Goal: Book appointment/travel/reservation

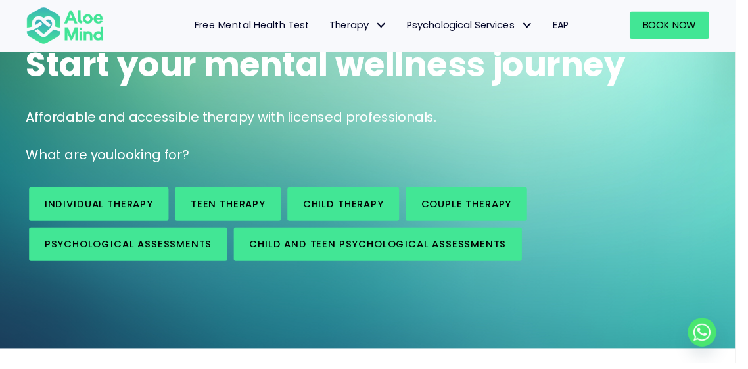
scroll to position [127, 0]
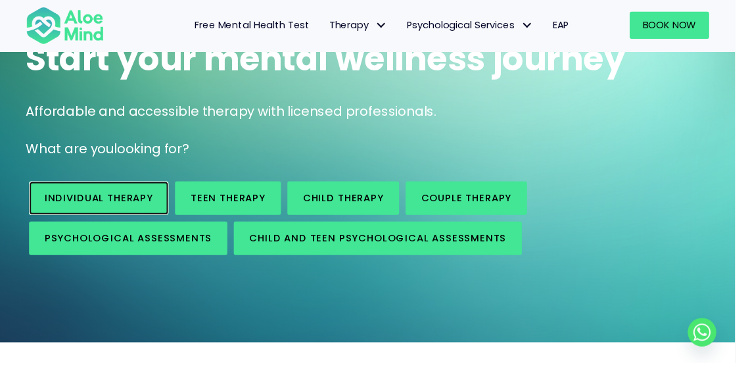
click at [99, 203] on span "Individual therapy" at bounding box center [100, 202] width 110 height 14
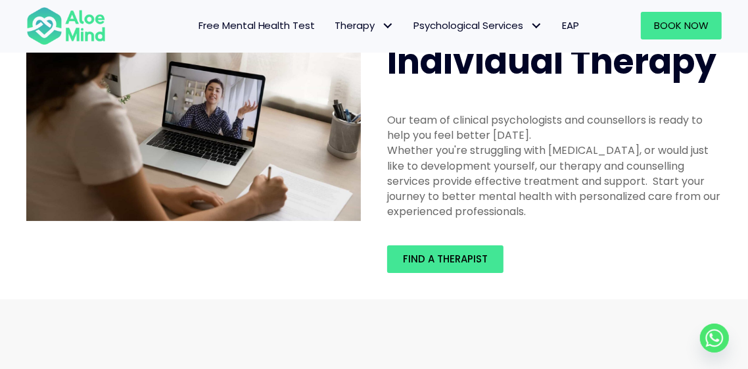
scroll to position [59, 0]
click at [475, 266] on span "Find a therapist" at bounding box center [445, 259] width 85 height 14
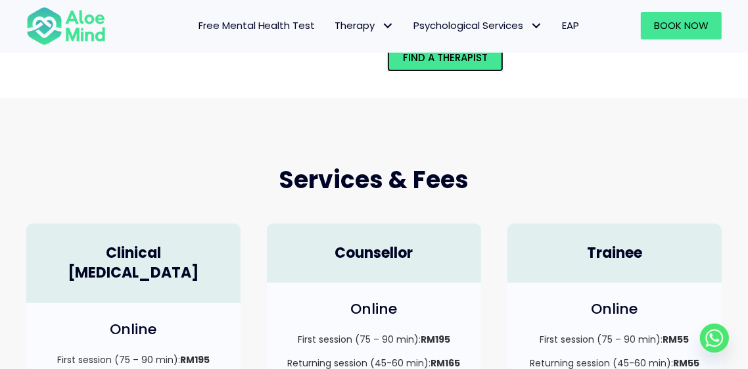
scroll to position [268, 0]
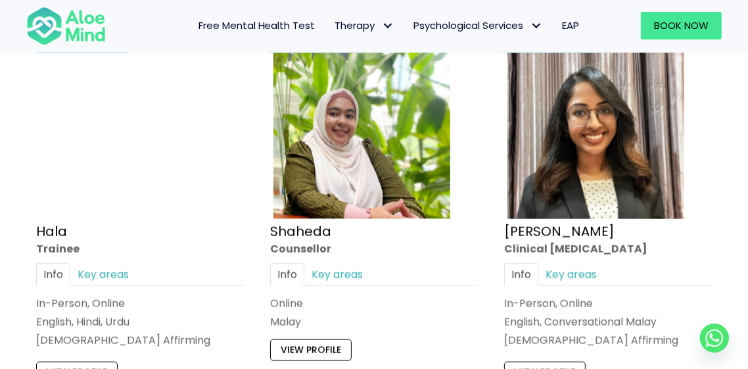
scroll to position [1180, 0]
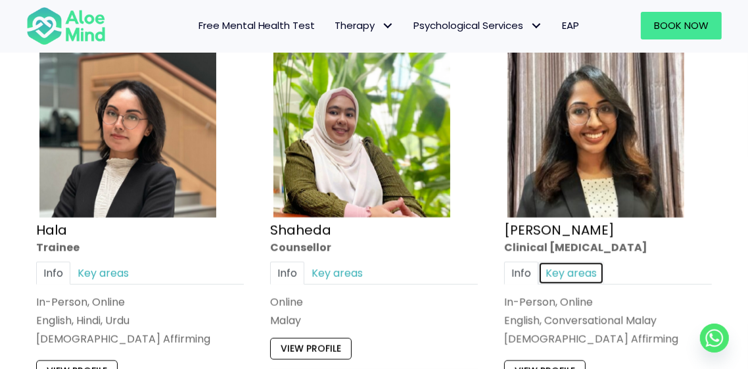
click at [584, 270] on link "Key areas" at bounding box center [572, 273] width 66 height 23
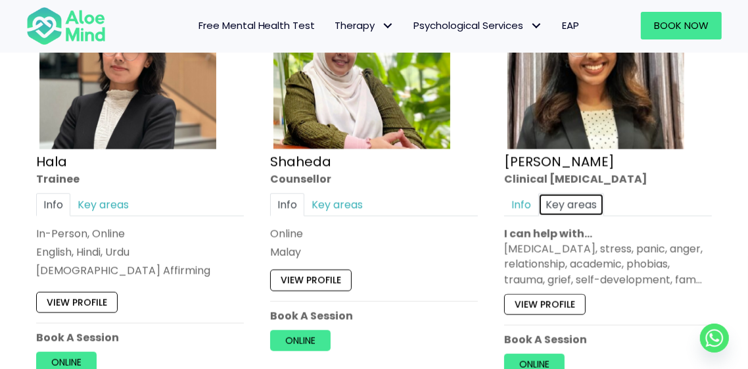
scroll to position [1250, 0]
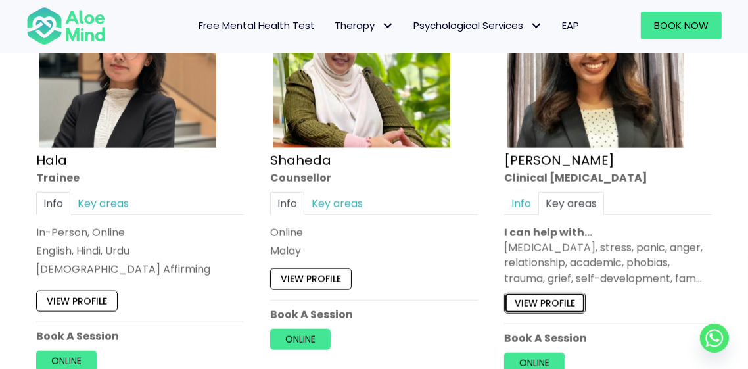
click at [564, 300] on link "View profile" at bounding box center [545, 303] width 82 height 21
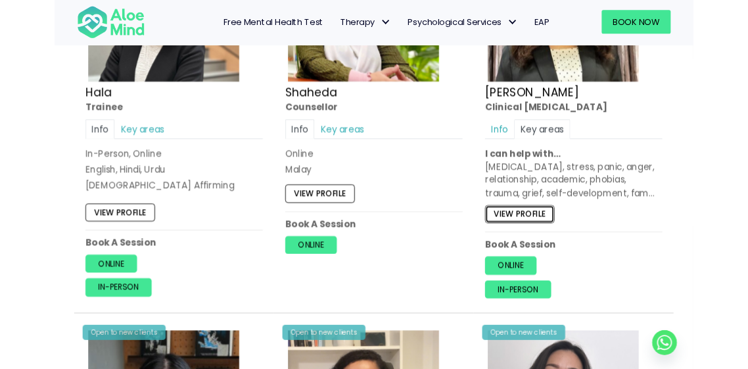
scroll to position [1313, 0]
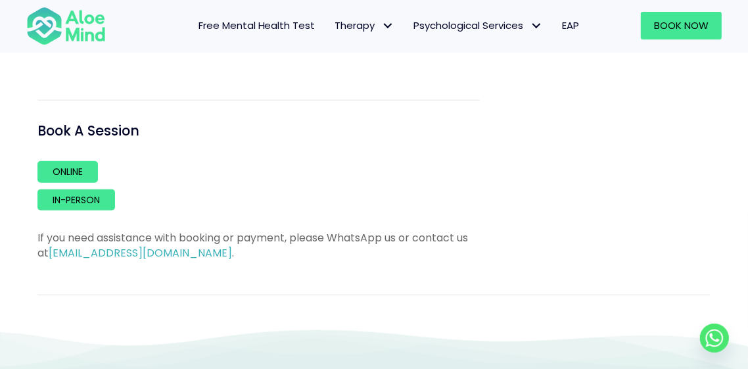
scroll to position [975, 0]
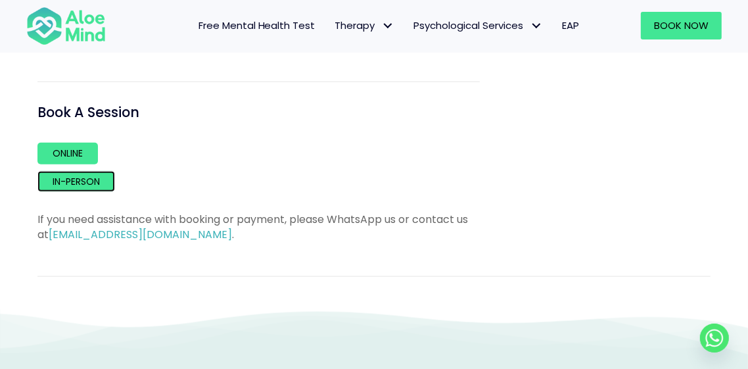
click at [102, 171] on link "In-person" at bounding box center [76, 181] width 78 height 21
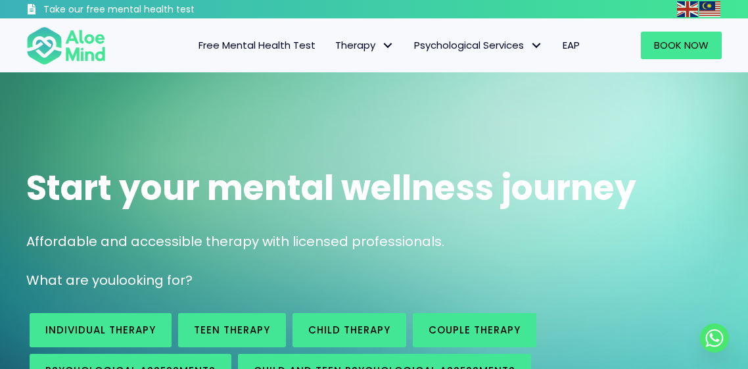
scroll to position [127, 0]
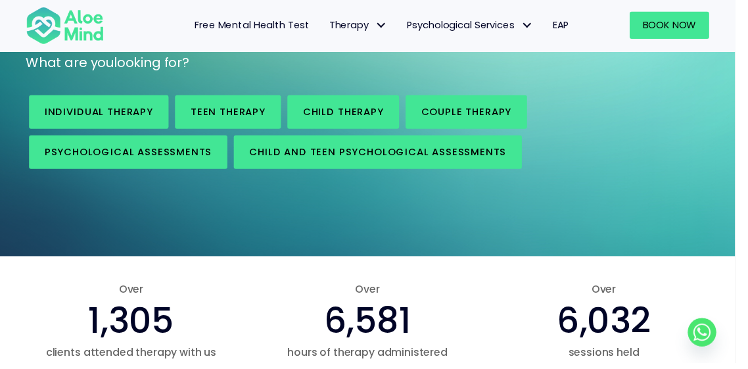
scroll to position [216, 0]
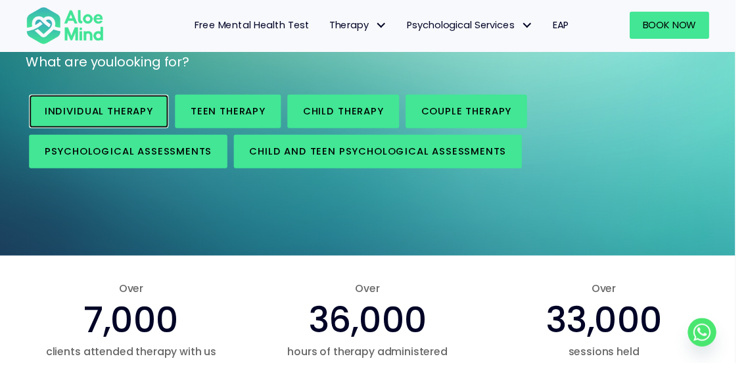
click at [147, 122] on link "Individual therapy" at bounding box center [101, 113] width 142 height 34
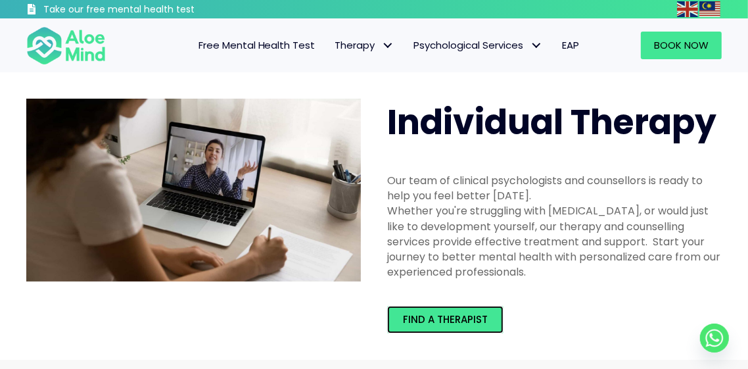
click at [472, 332] on link "Find a therapist" at bounding box center [445, 320] width 116 height 28
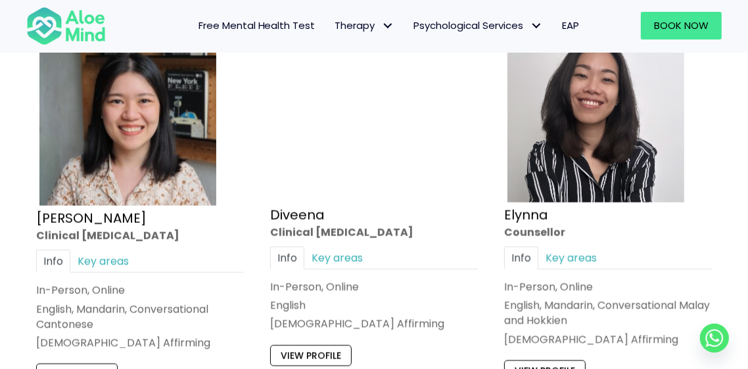
scroll to position [1666, 0]
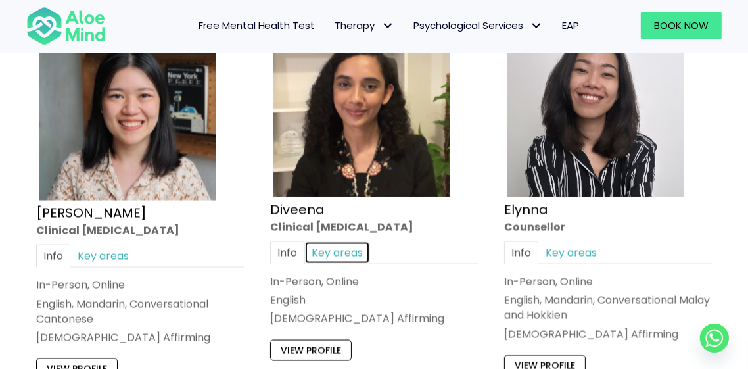
click at [343, 262] on link "Key areas" at bounding box center [337, 252] width 66 height 23
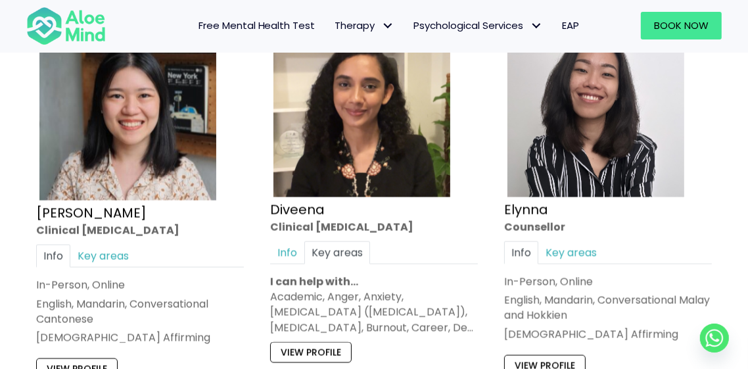
click at [445, 328] on div "Academic, Anger, Anxiety, [MEDICAL_DATA] ([MEDICAL_DATA]), [MEDICAL_DATA], Burn…" at bounding box center [374, 312] width 208 height 46
click at [308, 355] on link "View profile" at bounding box center [311, 352] width 82 height 21
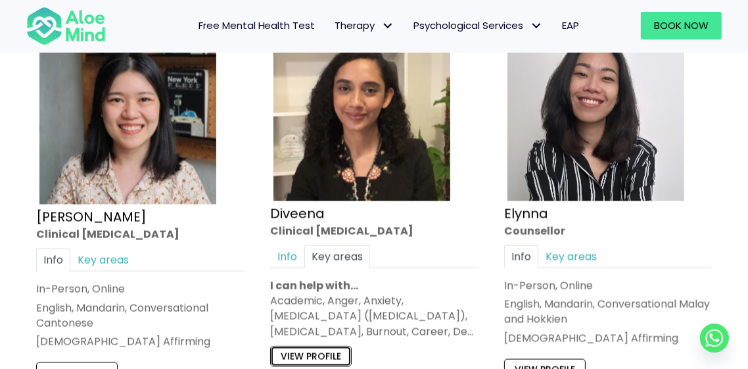
scroll to position [1644, 0]
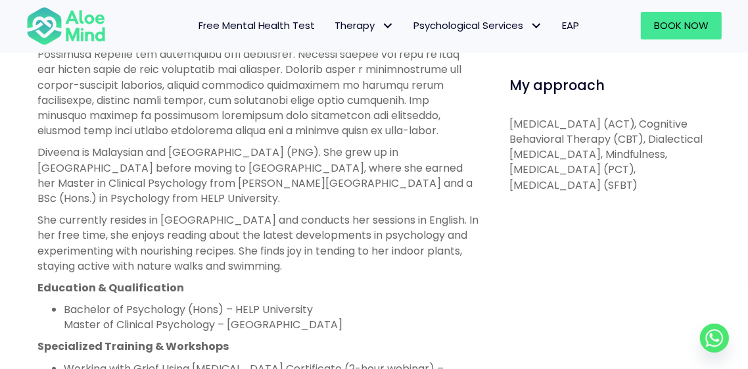
scroll to position [741, 0]
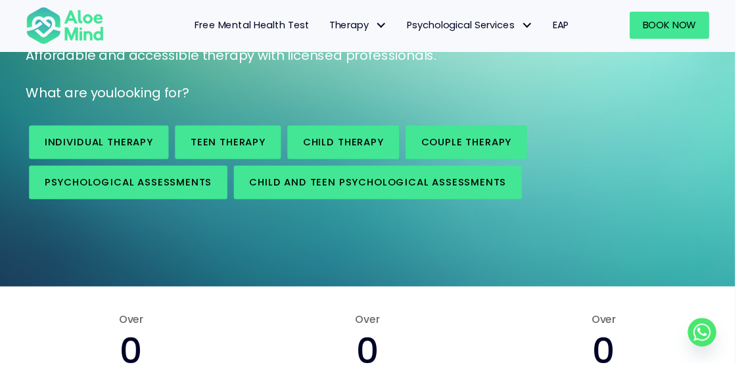
scroll to position [185, 0]
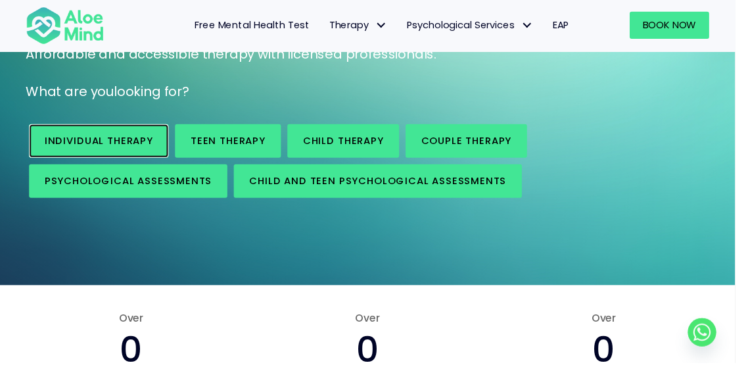
click at [59, 136] on span "Individual therapy" at bounding box center [100, 143] width 110 height 14
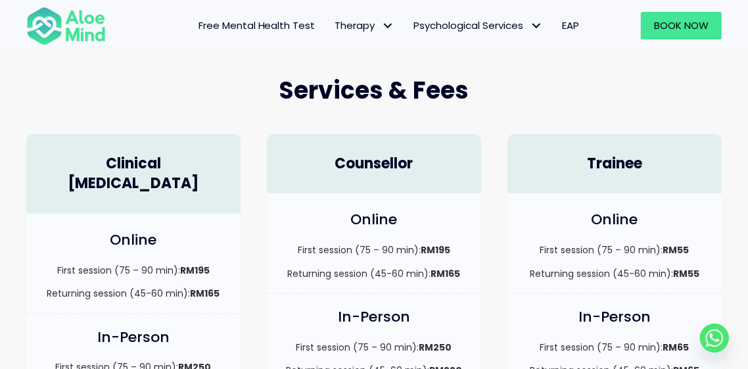
scroll to position [350, 0]
click at [682, 32] on span "Book Now" at bounding box center [681, 25] width 55 height 14
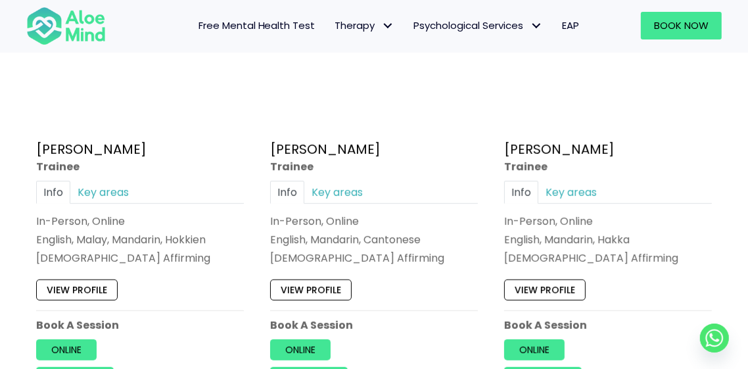
scroll to position [765, 0]
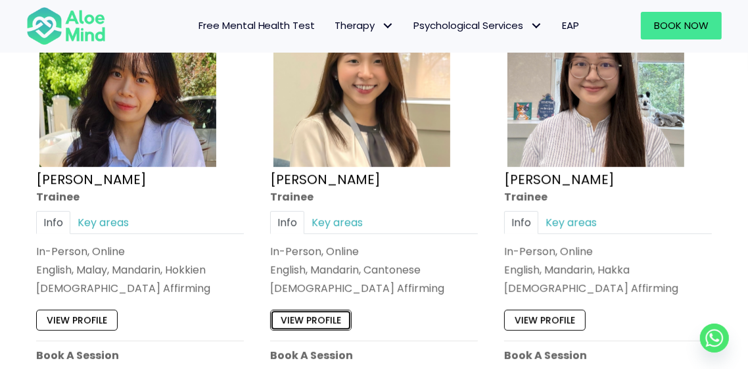
click at [297, 329] on link "View profile" at bounding box center [311, 319] width 82 height 21
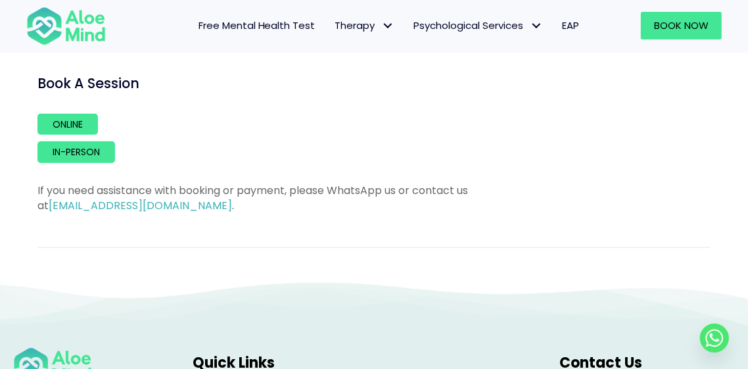
scroll to position [883, 0]
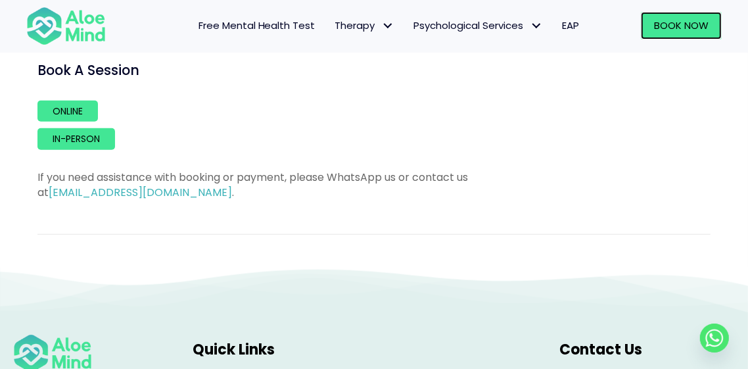
click at [666, 31] on span "Book Now" at bounding box center [681, 25] width 55 height 14
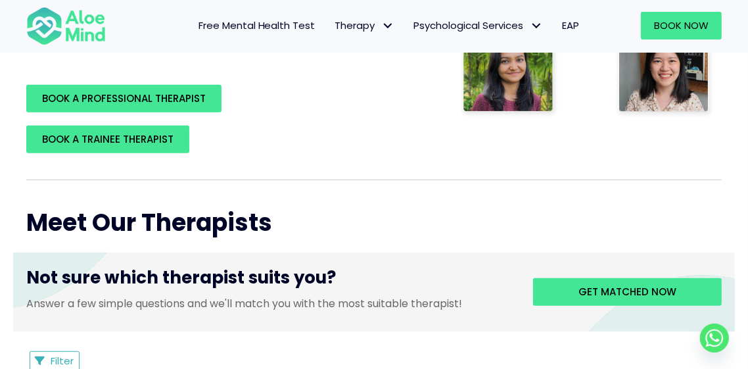
scroll to position [360, 0]
click at [43, 364] on icon "Filter Listings" at bounding box center [41, 361] width 10 height 10
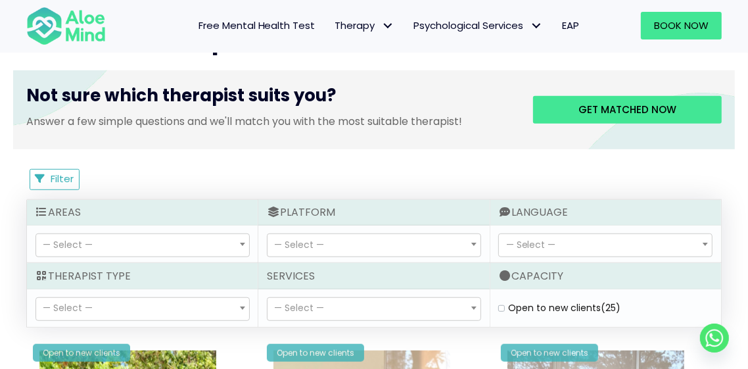
scroll to position [542, 0]
click at [587, 118] on link "Get matched now" at bounding box center [627, 110] width 189 height 28
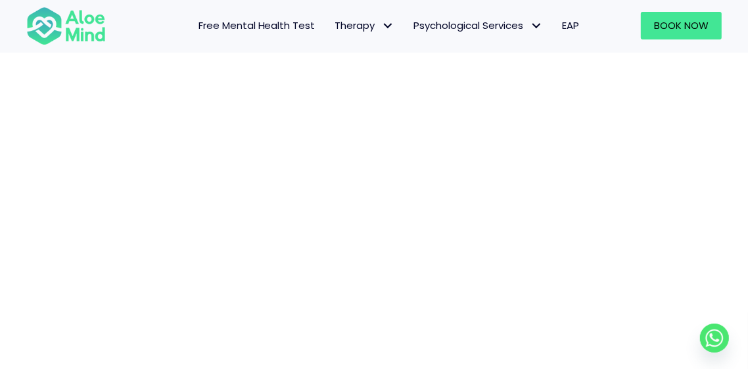
scroll to position [197, 0]
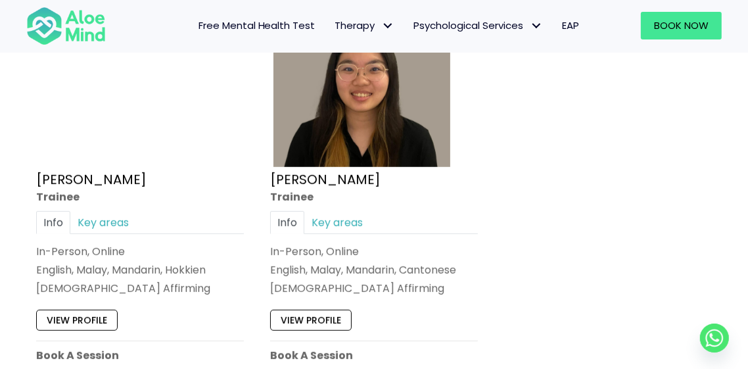
scroll to position [790, 0]
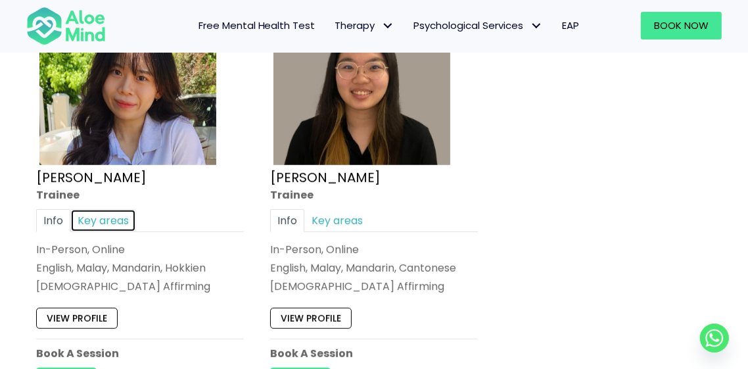
click at [89, 224] on link "Key areas" at bounding box center [103, 220] width 66 height 23
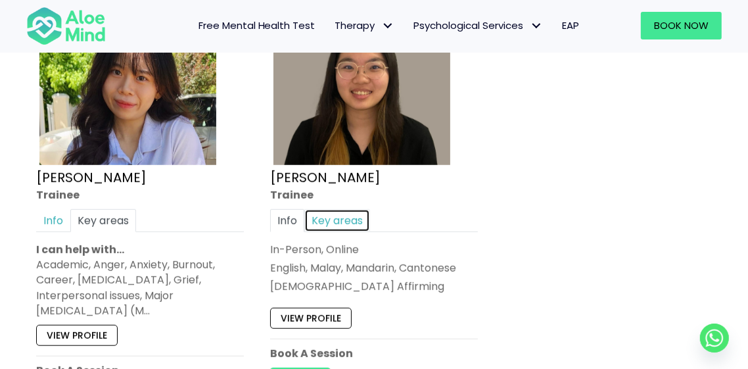
click at [335, 227] on link "Key areas" at bounding box center [337, 220] width 66 height 23
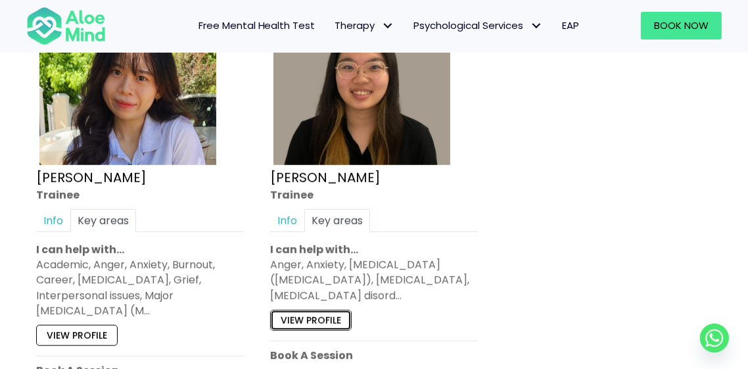
click at [301, 327] on link "View profile" at bounding box center [311, 320] width 82 height 21
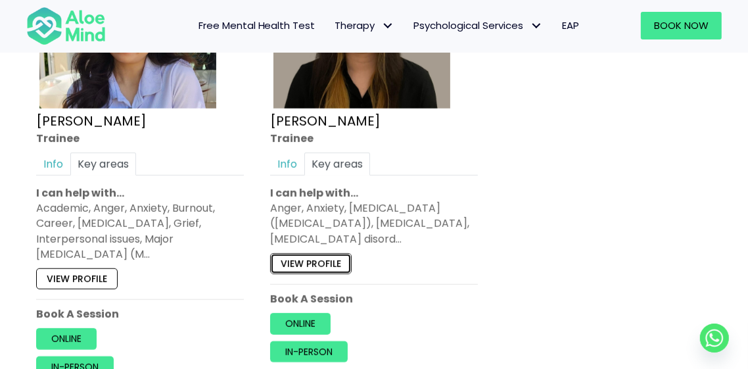
scroll to position [853, 0]
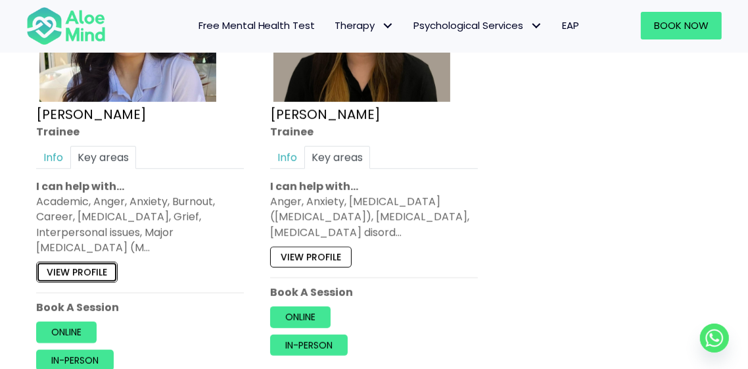
click at [84, 262] on link "View profile" at bounding box center [77, 272] width 82 height 21
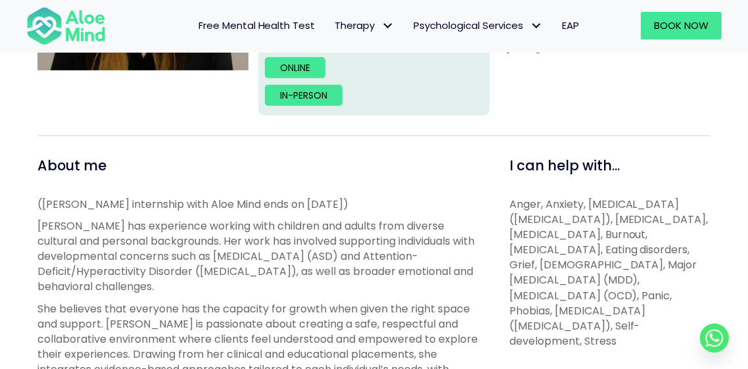
scroll to position [381, 0]
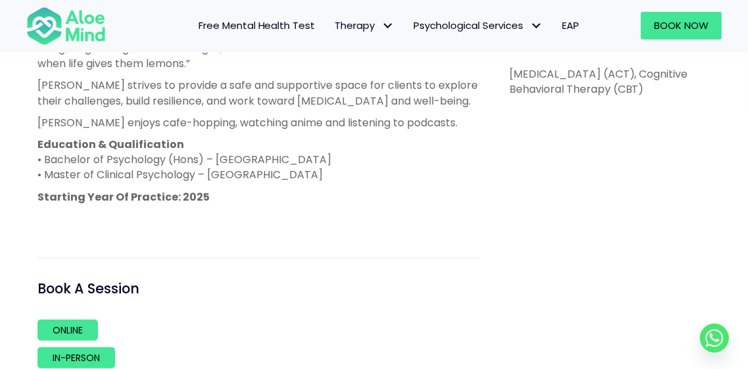
scroll to position [720, 0]
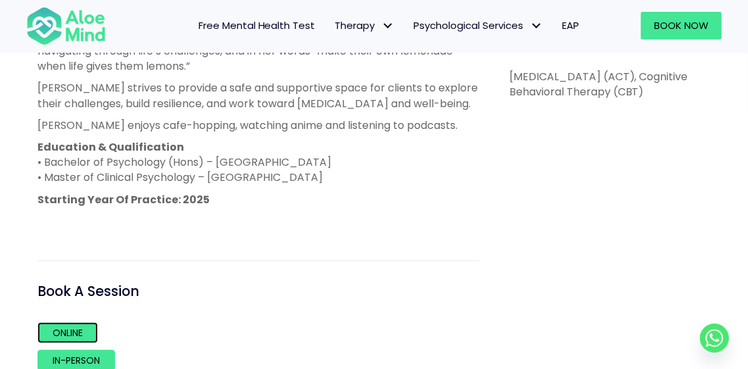
click at [64, 339] on link "Online" at bounding box center [67, 332] width 61 height 21
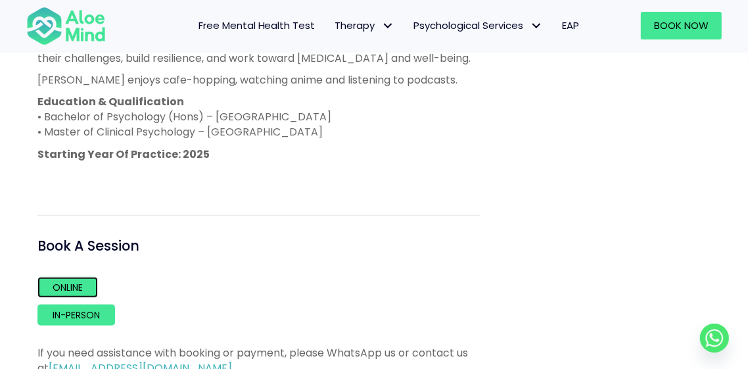
scroll to position [783, 0]
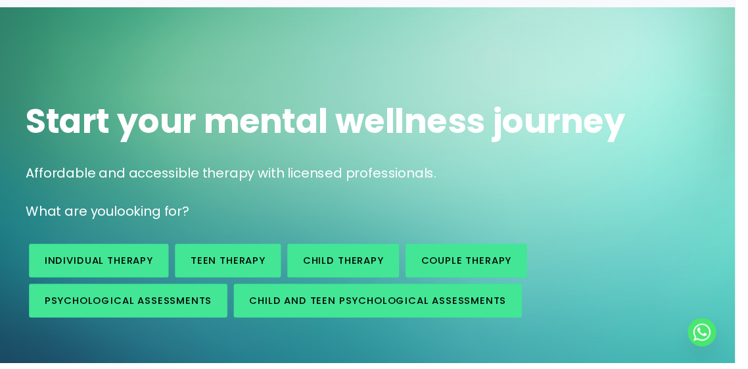
scroll to position [74, 0]
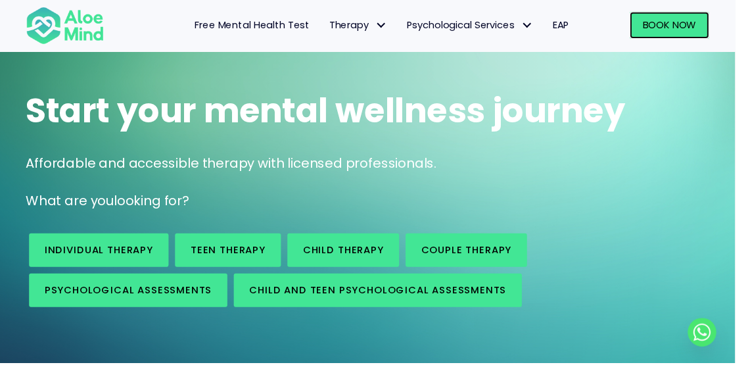
click at [709, 29] on span "Book Now" at bounding box center [681, 25] width 55 height 14
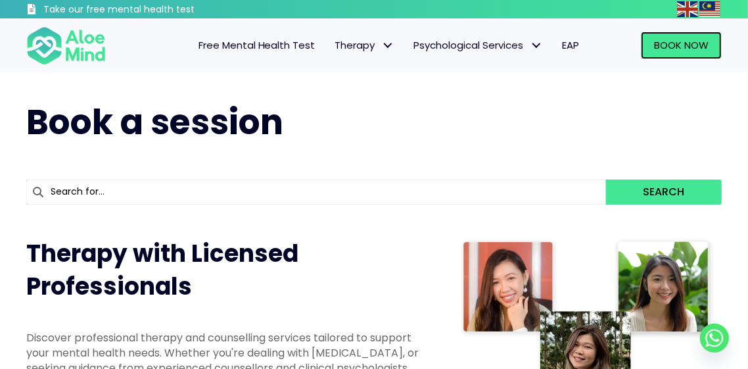
click at [669, 45] on span "Book Now" at bounding box center [681, 45] width 55 height 14
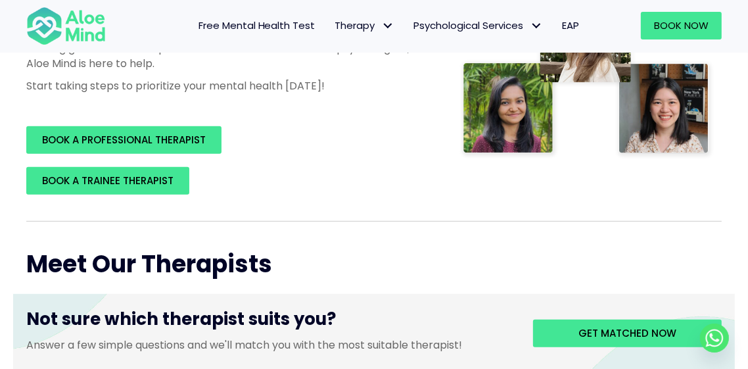
scroll to position [303, 0]
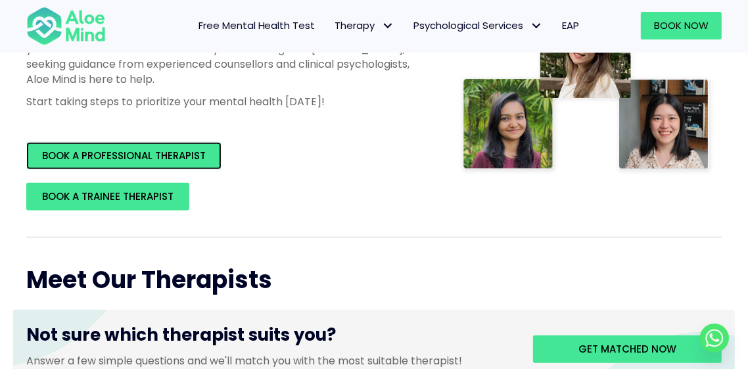
click at [197, 160] on span "BOOK A PROFESSIONAL THERAPIST" at bounding box center [124, 156] width 164 height 14
